Goal: Navigation & Orientation: Find specific page/section

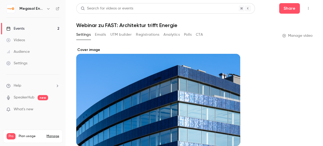
click at [29, 25] on link "Events 2" at bounding box center [33, 29] width 66 height 12
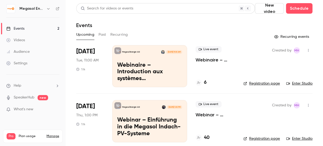
scroll to position [6, 0]
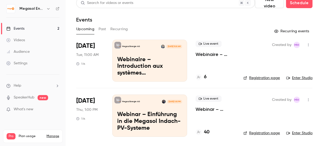
click at [153, 72] on p "Webinaire – Introduction aux systèmes photovoltaïques intégrés en toiture Megas…" at bounding box center [149, 66] width 65 height 20
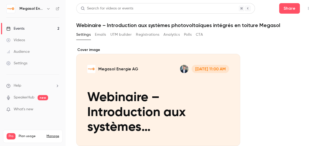
click at [306, 7] on icon "button" at bounding box center [308, 9] width 4 height 4
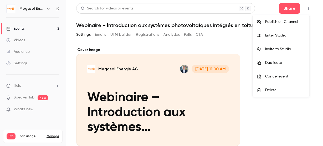
click at [270, 35] on div "Enter Studio" at bounding box center [285, 35] width 40 height 5
